Goal: Task Accomplishment & Management: Use online tool/utility

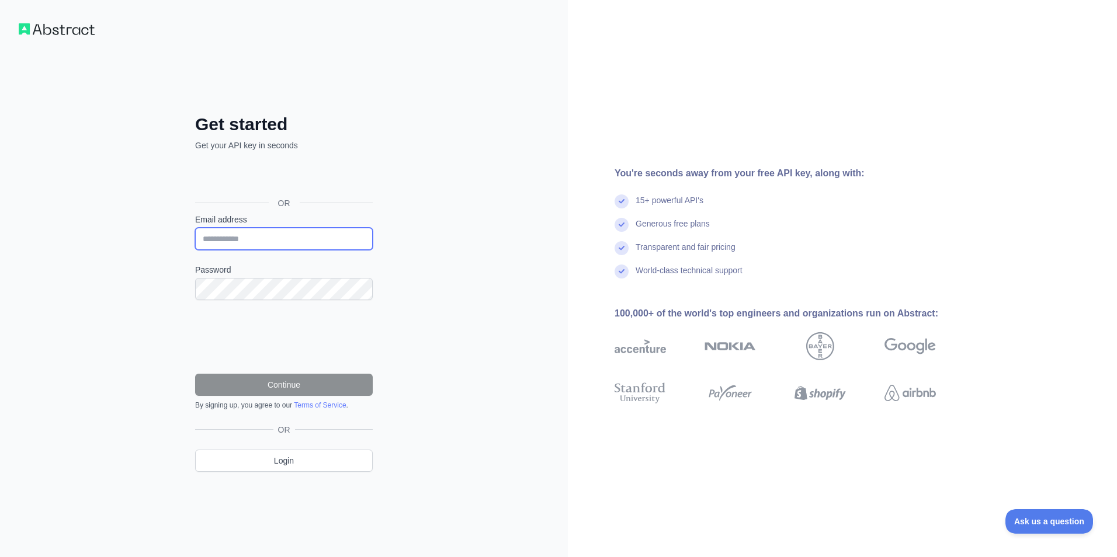
click at [286, 240] on input "Email address" at bounding box center [284, 239] width 178 height 22
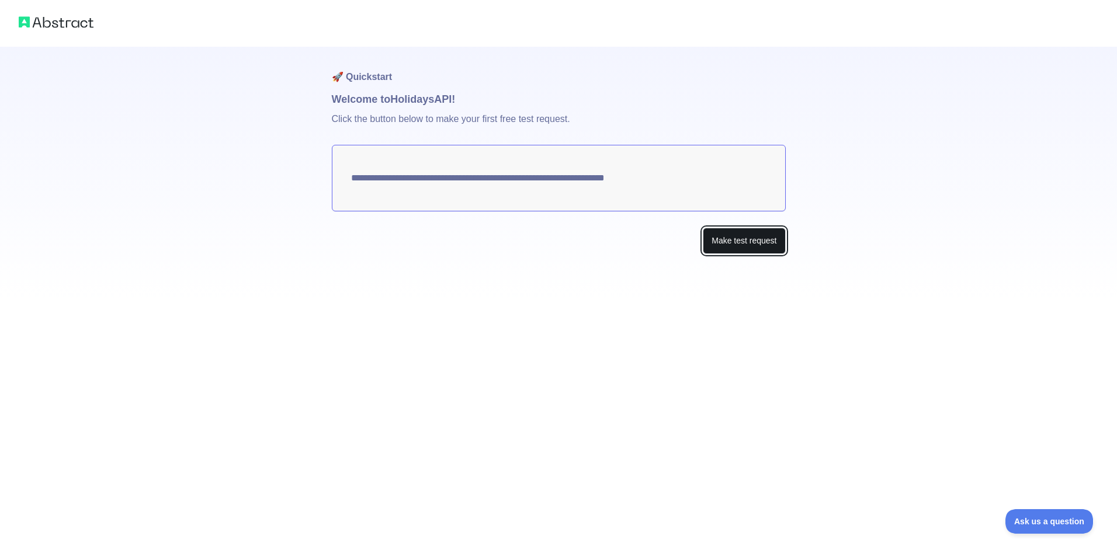
click at [729, 241] on button "Make test request" at bounding box center [744, 241] width 82 height 26
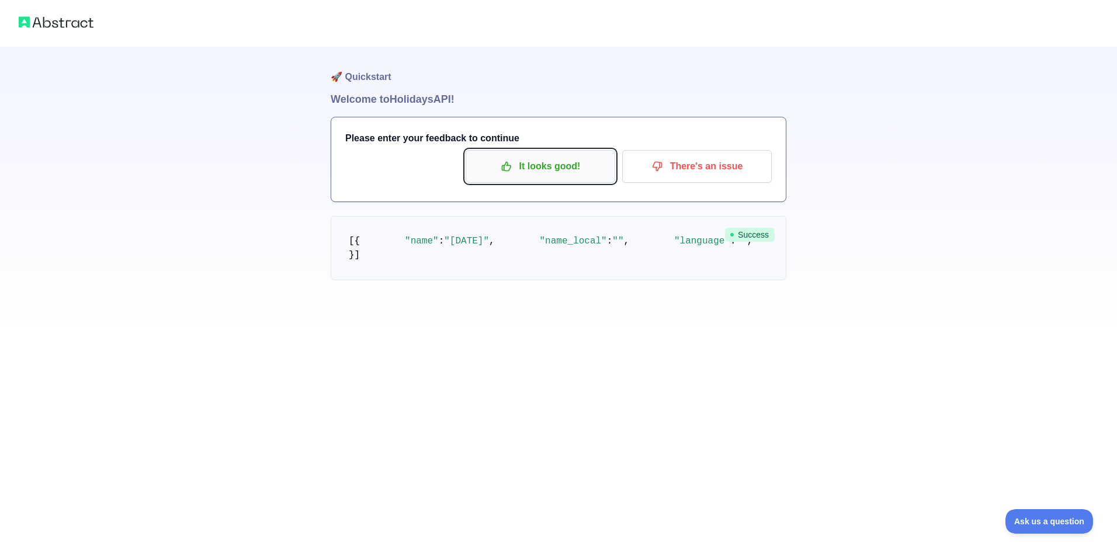
click at [544, 160] on p "It looks good!" at bounding box center [540, 167] width 132 height 20
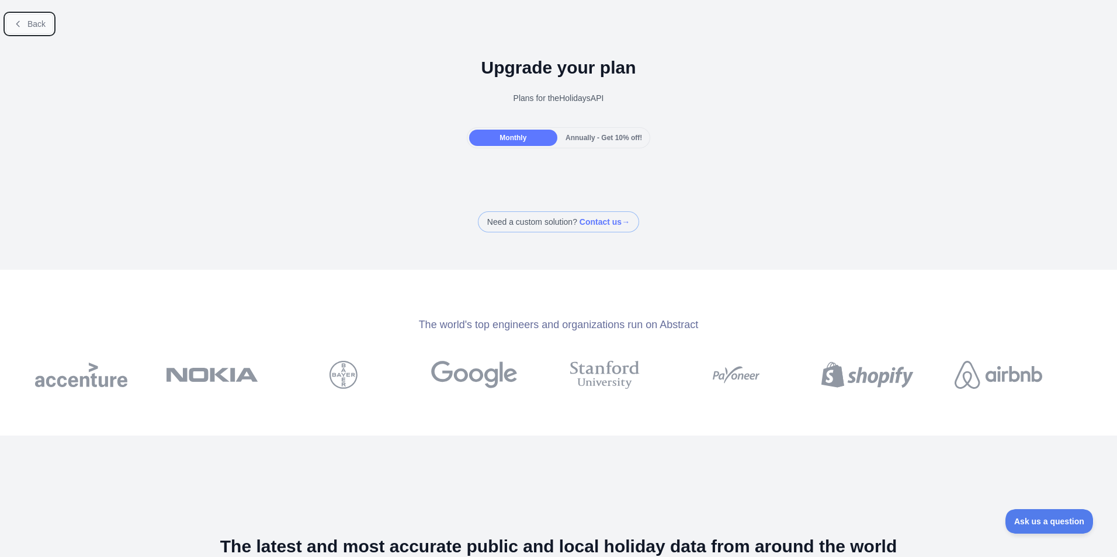
click at [32, 25] on span "Back" at bounding box center [36, 23] width 18 height 9
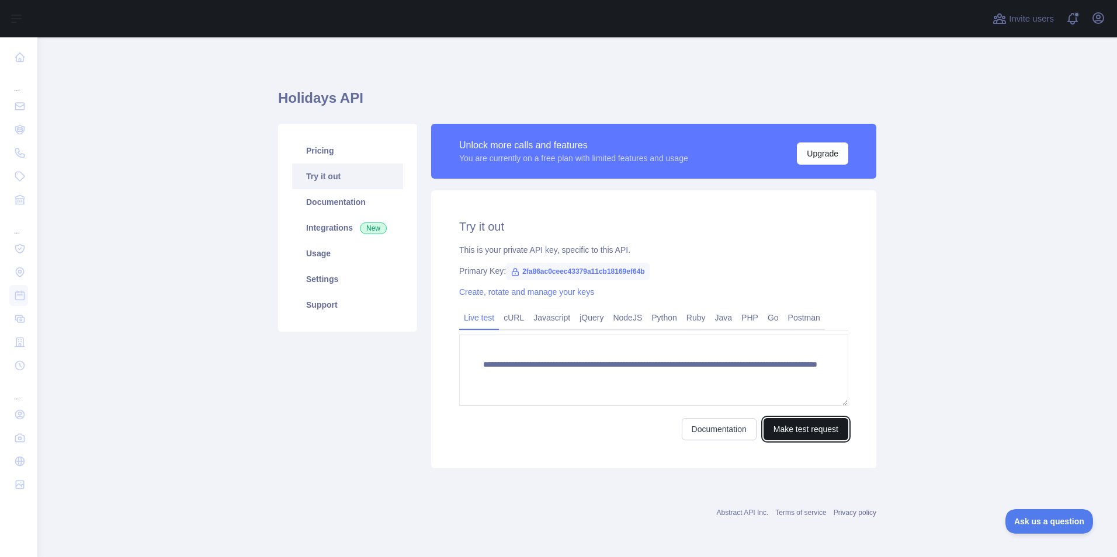
click at [821, 431] on button "Make test request" at bounding box center [805, 429] width 85 height 22
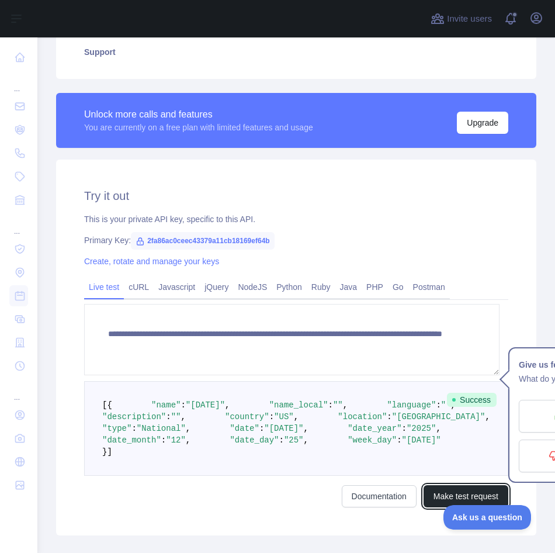
scroll to position [282, 0]
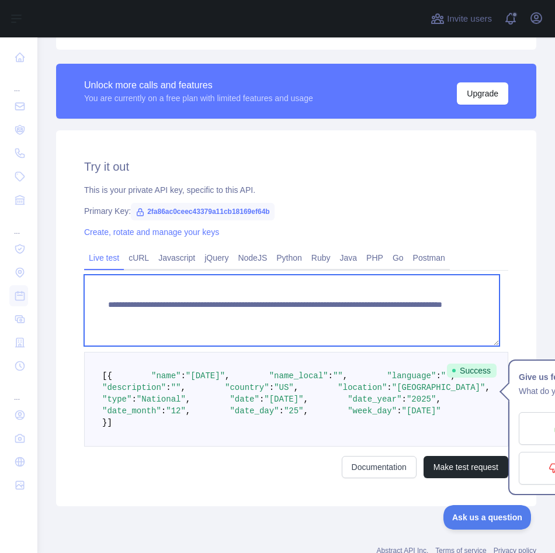
drag, startPoint x: 454, startPoint y: 319, endPoint x: 106, endPoint y: 301, distance: 348.0
click at [106, 301] on textarea "**********" at bounding box center [291, 310] width 415 height 71
